Goal: Entertainment & Leisure: Consume media (video, audio)

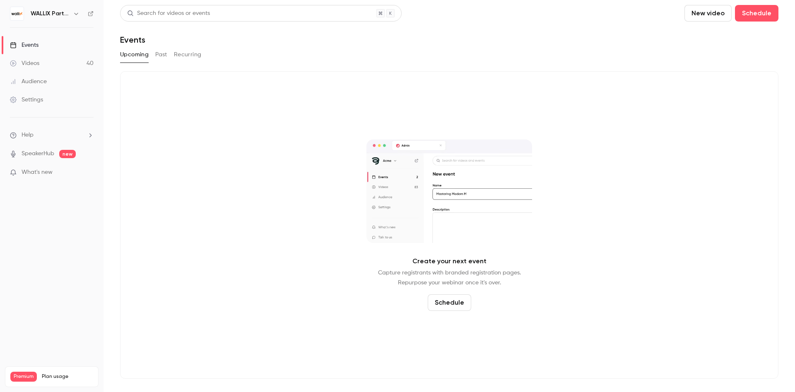
click at [72, 13] on button "button" at bounding box center [76, 14] width 10 height 10
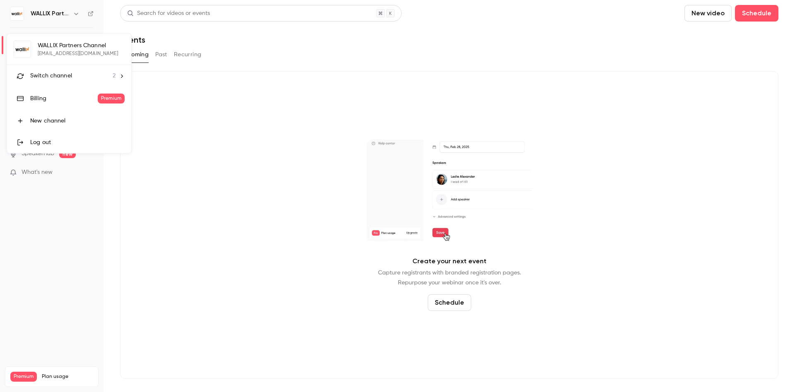
click at [117, 82] on li "Switch channel 2" at bounding box center [69, 76] width 124 height 22
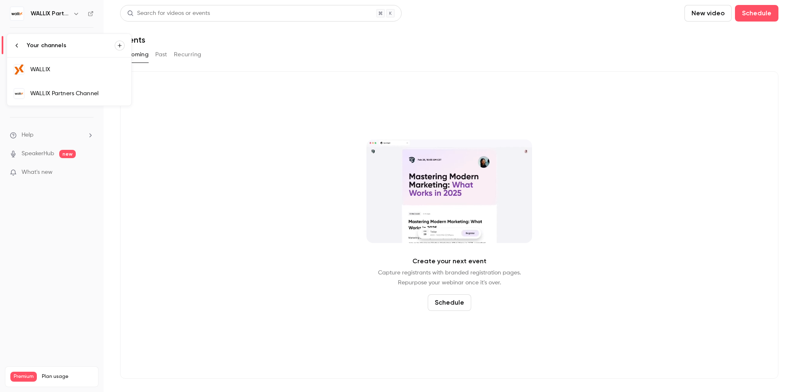
click at [87, 63] on link "WALLIX" at bounding box center [69, 70] width 124 height 24
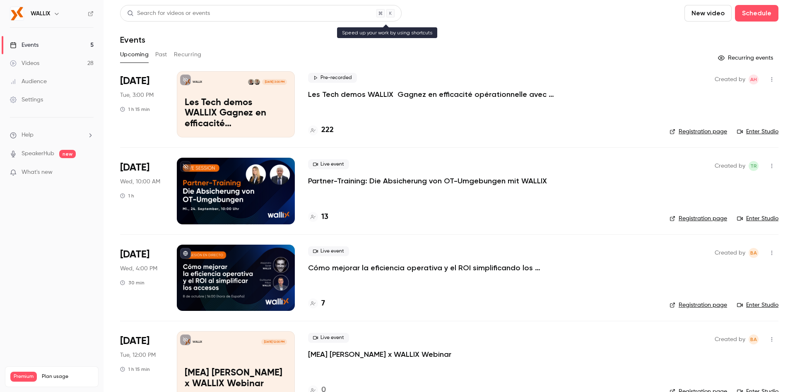
click at [206, 13] on div "Search for videos or events" at bounding box center [168, 13] width 83 height 9
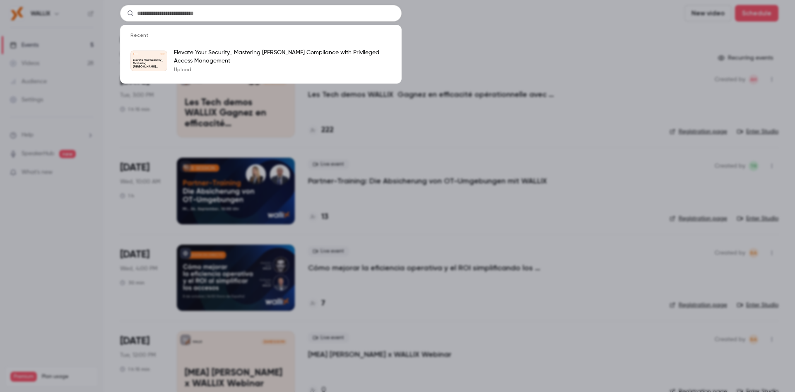
click at [206, 13] on input "text" at bounding box center [261, 13] width 282 height 17
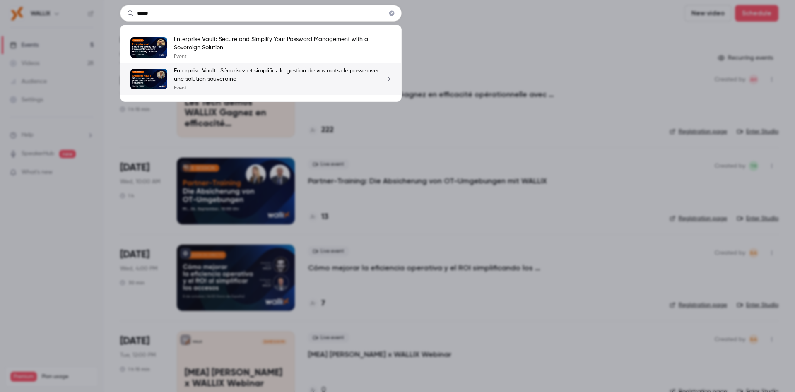
type input "*****"
click at [239, 80] on p "Enterprise Vault : Sécurisez et simplifiez la gestion de vos mots de passe avec…" at bounding box center [282, 75] width 217 height 17
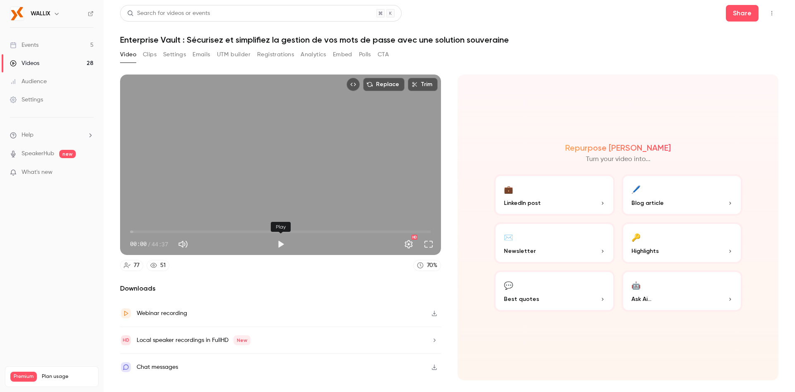
click at [283, 246] on button "Play" at bounding box center [281, 244] width 17 height 17
click at [136, 230] on span "00:51" at bounding box center [280, 231] width 301 height 13
click at [147, 231] on span "02:31" at bounding box center [280, 231] width 301 height 13
click at [165, 233] on span "05:09" at bounding box center [280, 231] width 301 height 13
click at [179, 233] on span "07:18" at bounding box center [280, 231] width 301 height 13
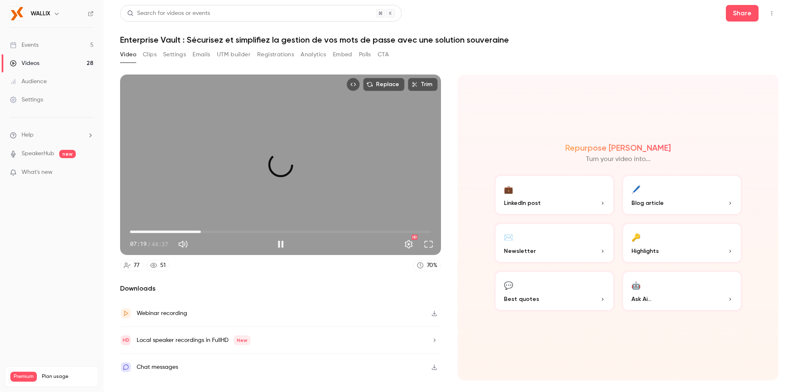
click at [201, 232] on span "10:29" at bounding box center [280, 231] width 301 height 13
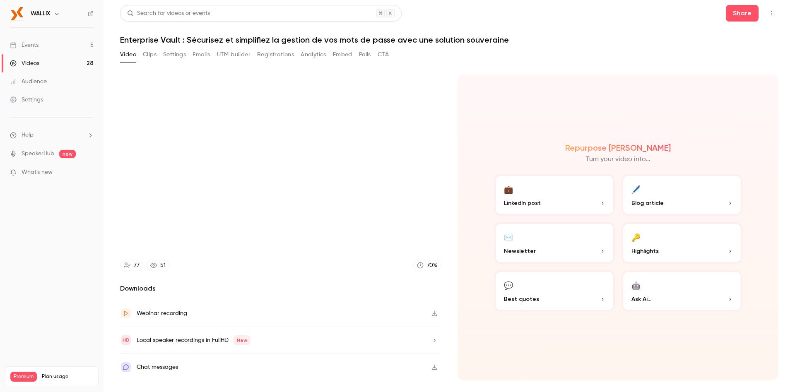
type input "*****"
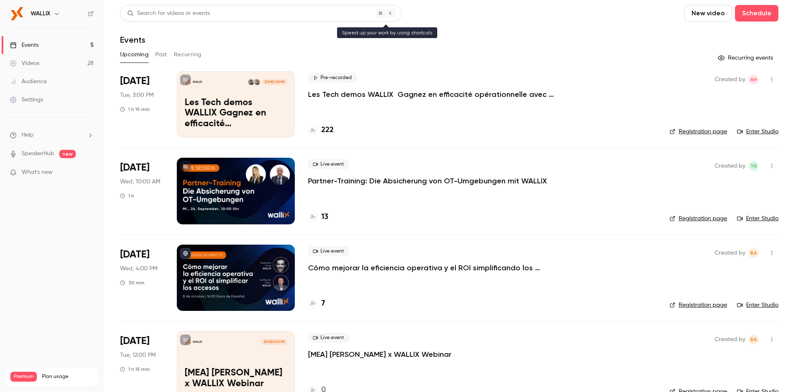
click at [214, 14] on div "Search for videos or events" at bounding box center [261, 13] width 282 height 17
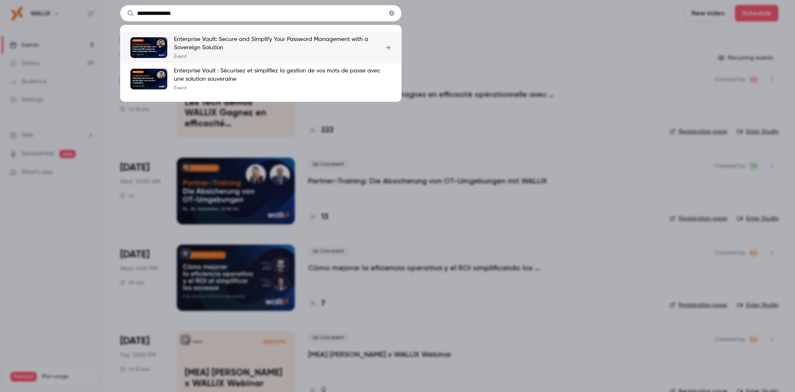
type input "**********"
click at [219, 49] on p "Enterprise Vault: Secure and Simplify Your Password Management with a Sovereign…" at bounding box center [282, 43] width 217 height 17
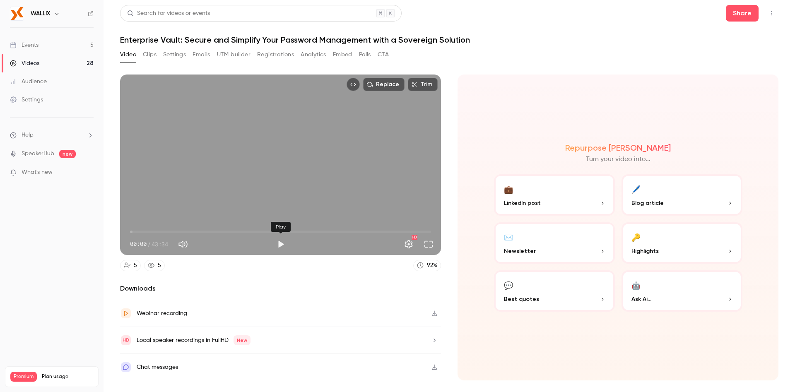
click at [281, 244] on button "Play" at bounding box center [281, 244] width 17 height 17
click at [136, 232] on span "00:50" at bounding box center [280, 231] width 301 height 13
click at [142, 231] on span "01:44" at bounding box center [280, 231] width 301 height 13
click at [150, 232] on span "02:56" at bounding box center [280, 231] width 301 height 13
click at [159, 232] on span "04:11" at bounding box center [280, 231] width 301 height 13
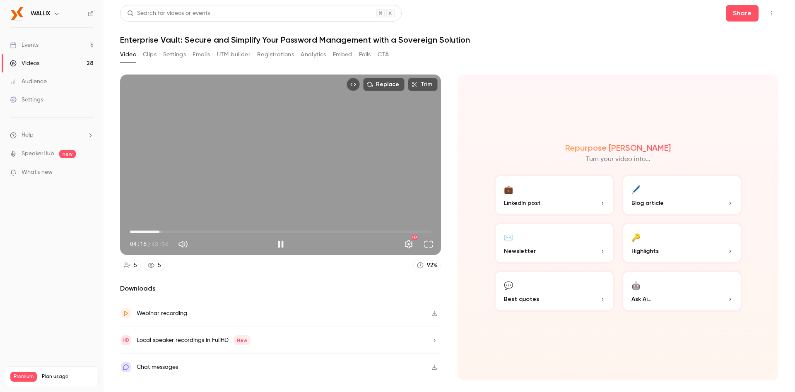
type input "*****"
click at [218, 183] on div "Replace Trim 04:15 04:15 / 43:34 HD" at bounding box center [280, 165] width 321 height 181
